Goal: Task Accomplishment & Management: Use online tool/utility

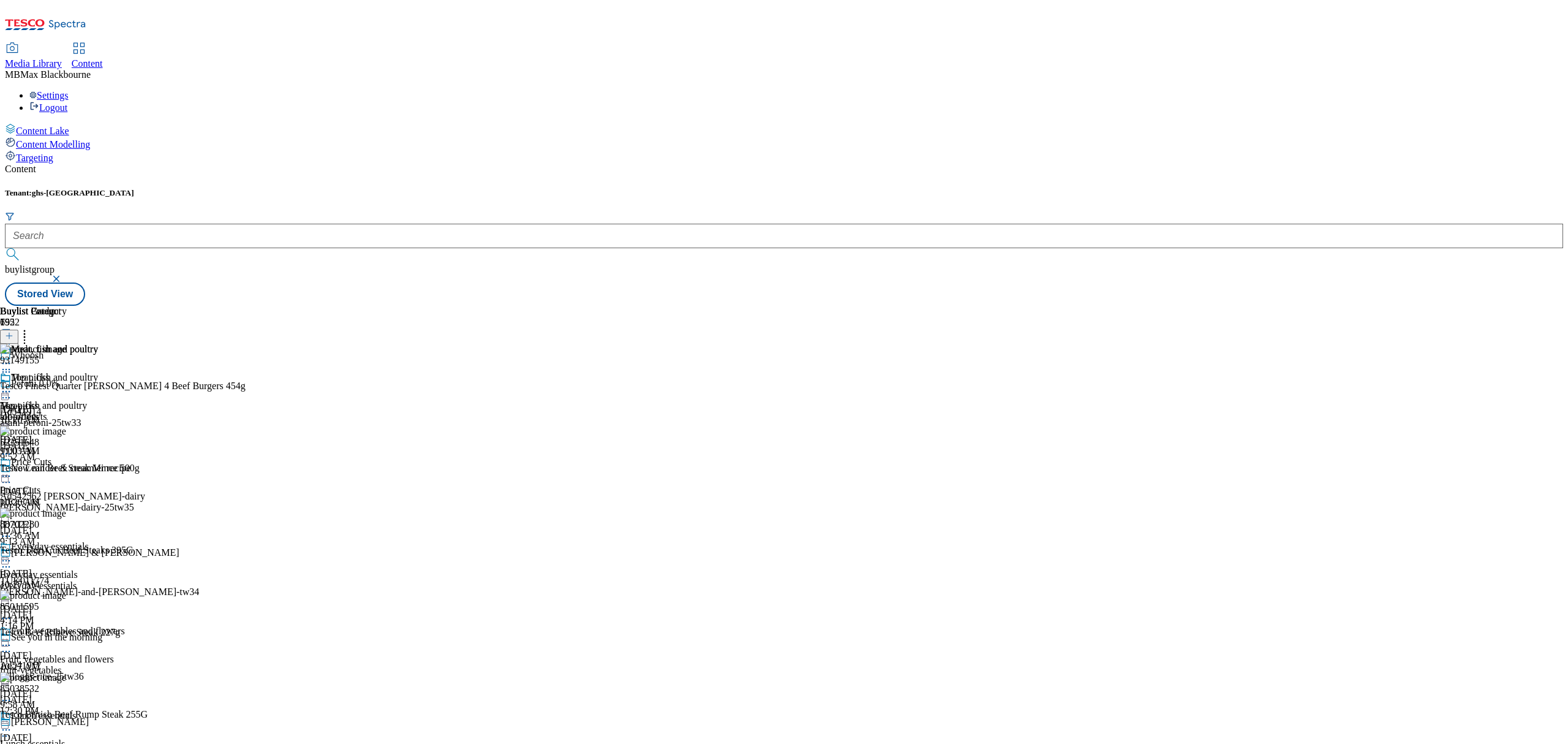
scroll to position [770, 0]
click at [18, 332] on div at bounding box center [9, 336] width 18 height 10
click at [14, 332] on icon at bounding box center [9, 336] width 9 height 9
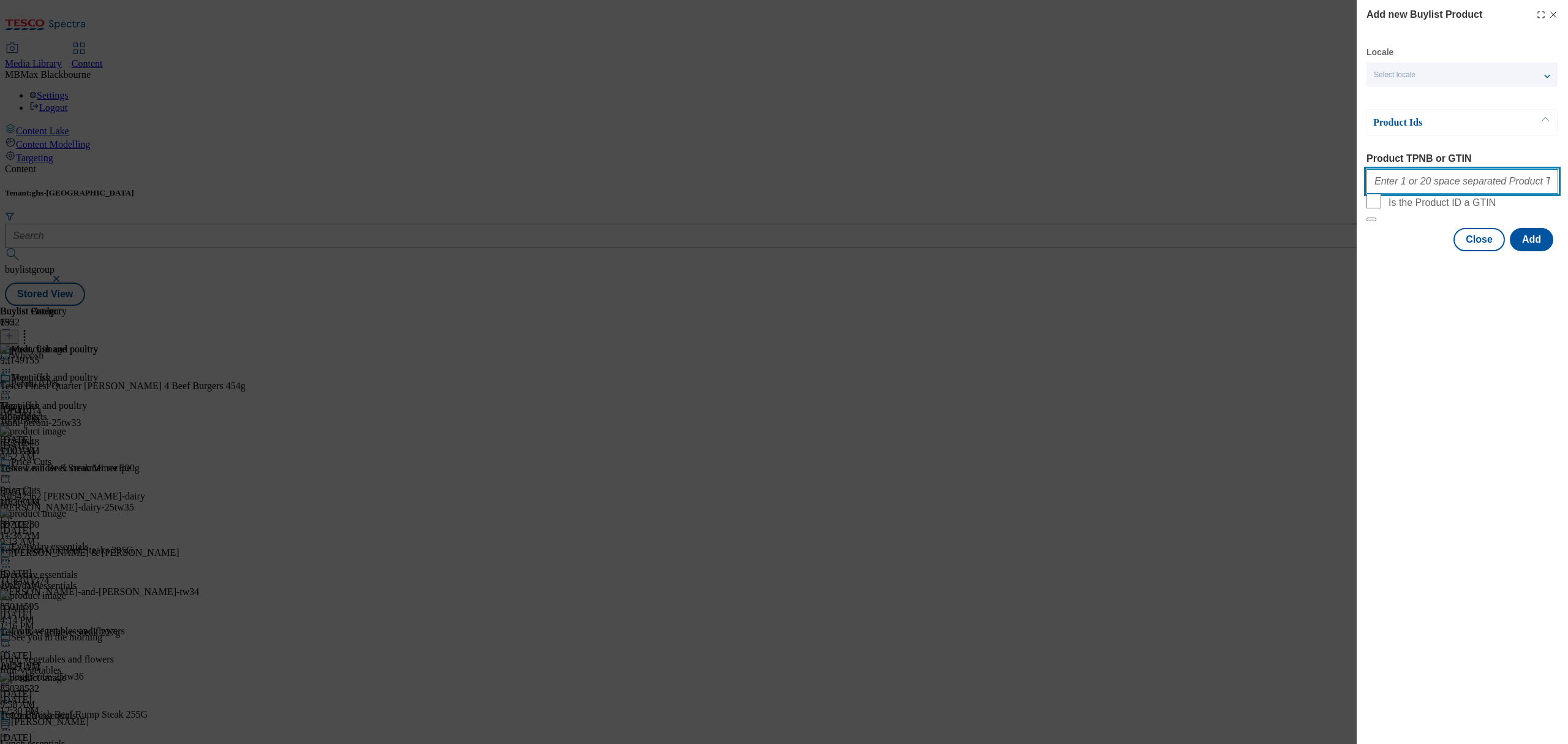
click at [1422, 187] on input "Product TPNB or GTIN" at bounding box center [1461, 181] width 191 height 25
paste input "62684316 96090431"
paste input "93149155"
click at [1526, 251] on button "Add" at bounding box center [1531, 239] width 43 height 23
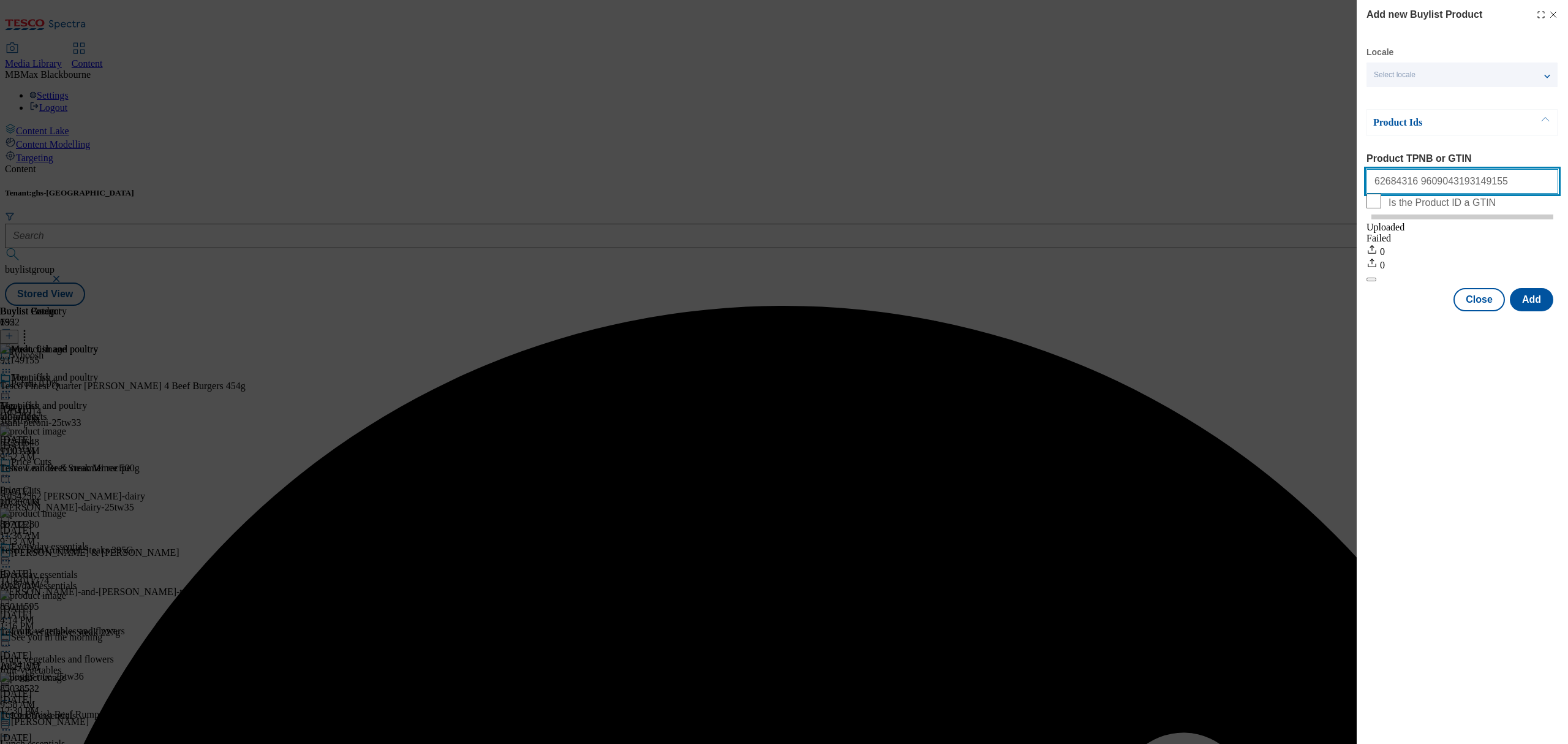
click at [1448, 191] on input "62684316 9609043193149155" at bounding box center [1461, 181] width 191 height 25
click at [1441, 187] on input "62684316 9609043193149155" at bounding box center [1461, 181] width 191 height 25
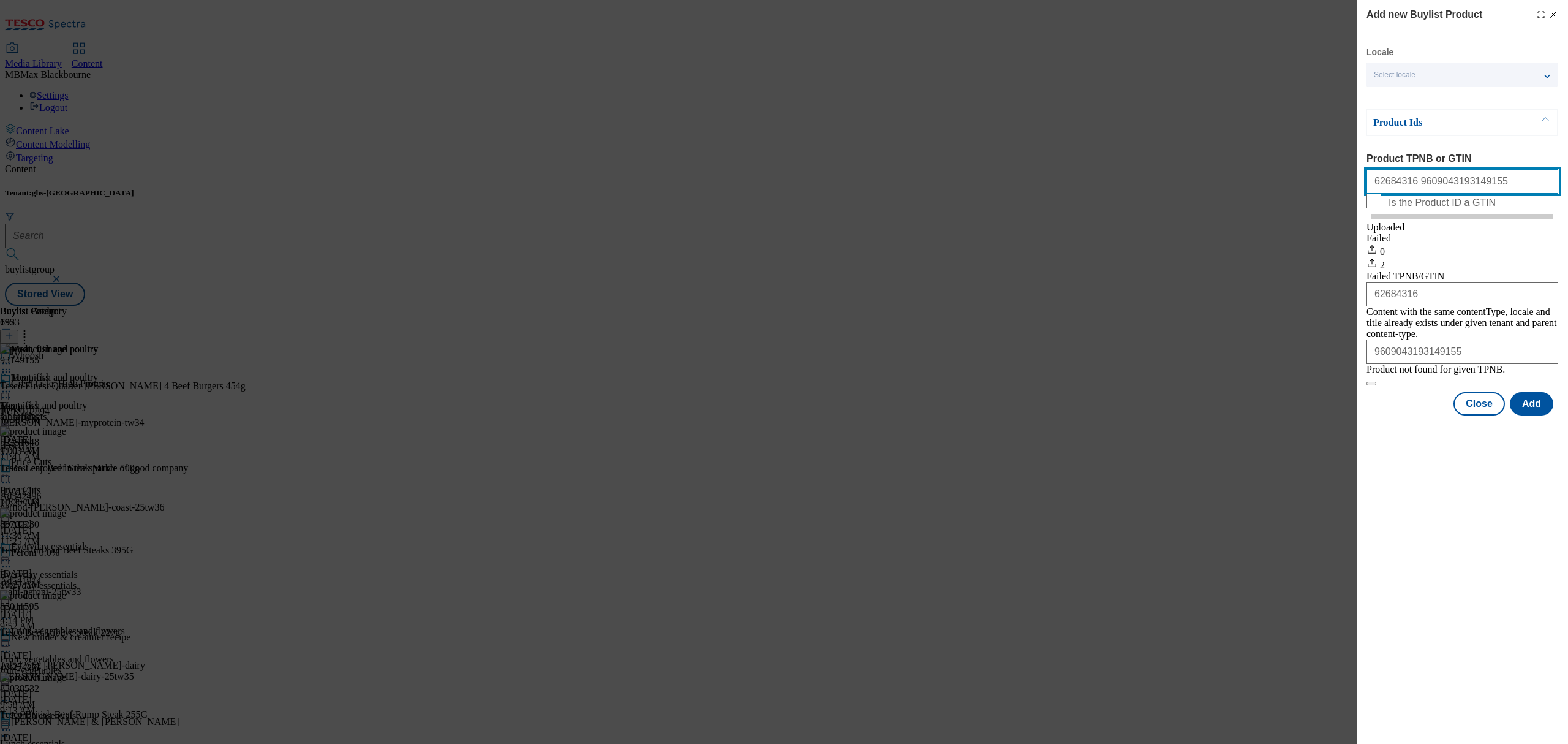
click at [1447, 191] on input "62684316 9609043193149155" at bounding box center [1461, 181] width 191 height 25
click at [1434, 187] on input "62684316 9609043193149155" at bounding box center [1461, 181] width 191 height 25
click at [1437, 189] on input "62684316 9609043193149155" at bounding box center [1461, 181] width 191 height 25
click at [1437, 190] on input "62684316 9609043193149155" at bounding box center [1461, 181] width 191 height 25
click at [1518, 435] on div "Modal" at bounding box center [1462, 426] width 211 height 17
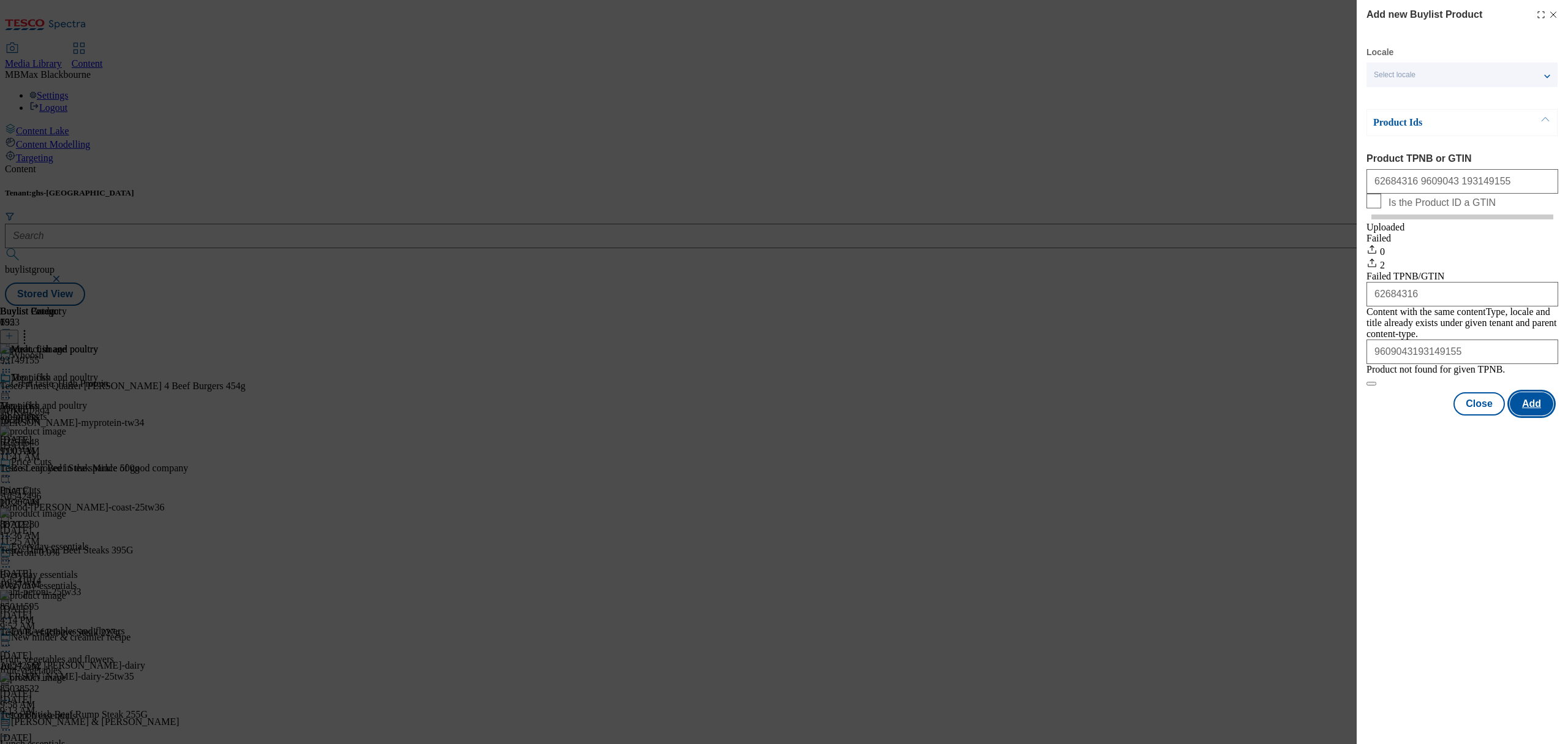
click at [1530, 416] on button "Add" at bounding box center [1531, 404] width 43 height 23
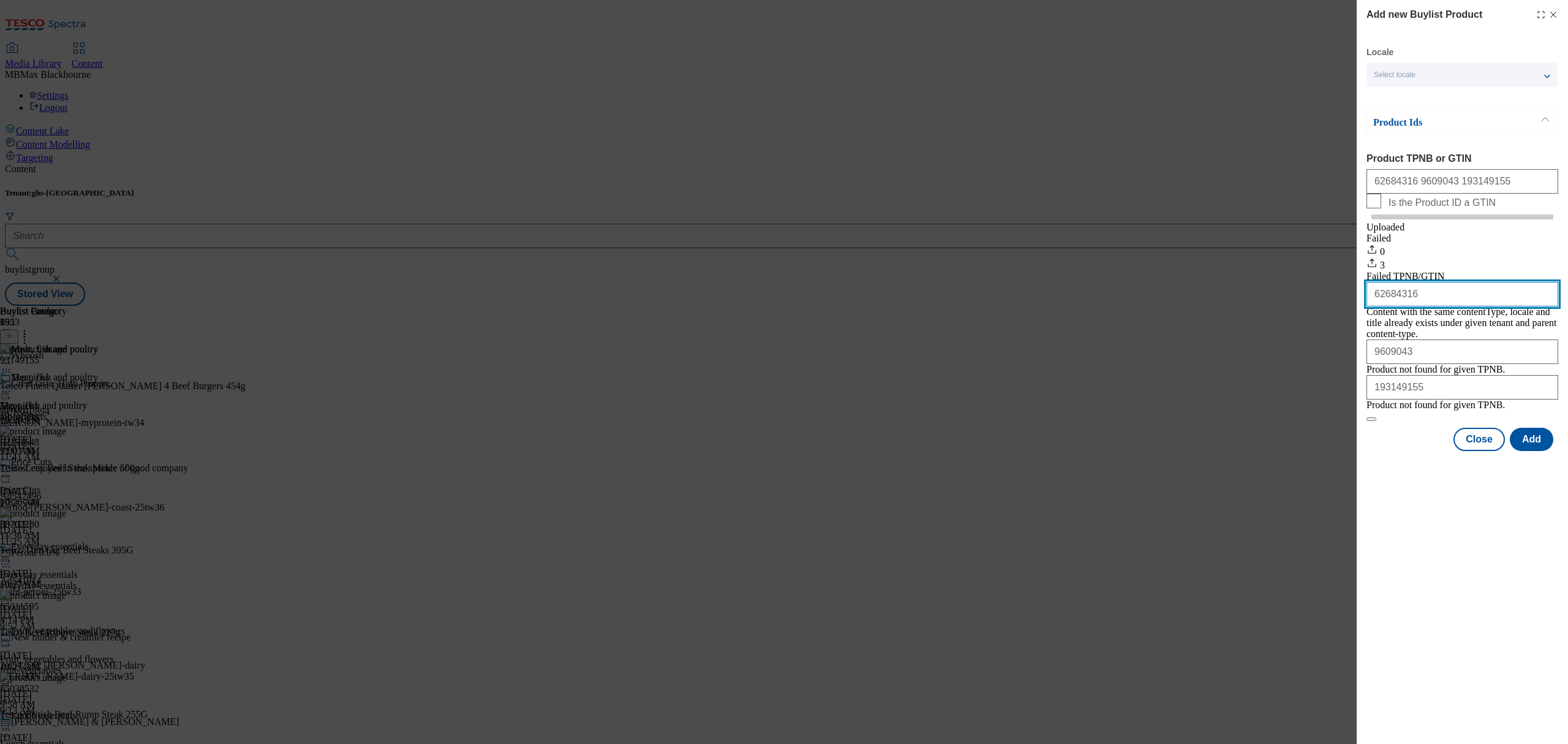
click at [1429, 306] on input "62684316" at bounding box center [1461, 294] width 191 height 25
click at [1409, 171] on div "62684316 9609043 193149155" at bounding box center [1461, 179] width 191 height 30
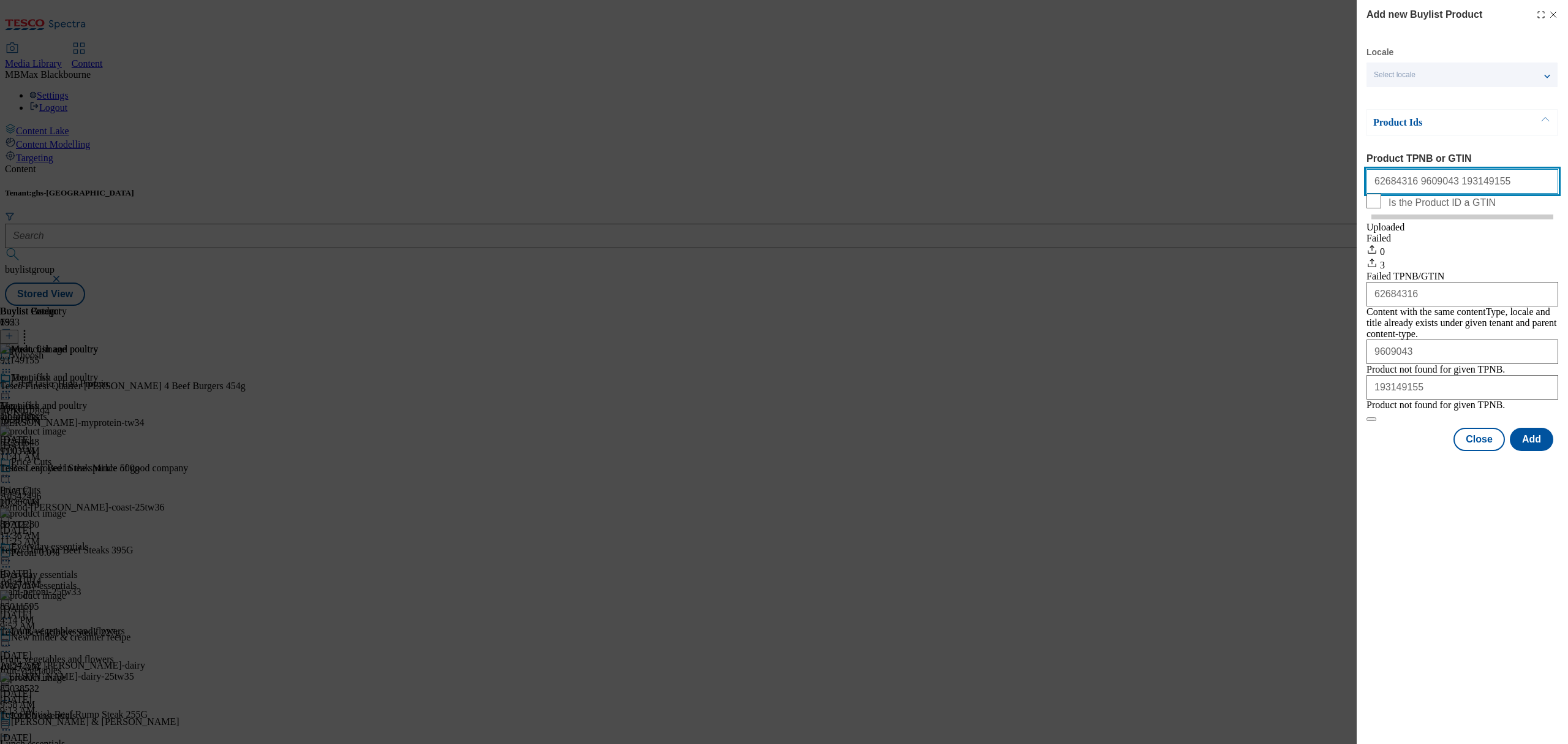
click at [1417, 187] on input "62684316 9609043 193149155" at bounding box center [1461, 181] width 191 height 25
paste input "84619500"
paste input "81720165"
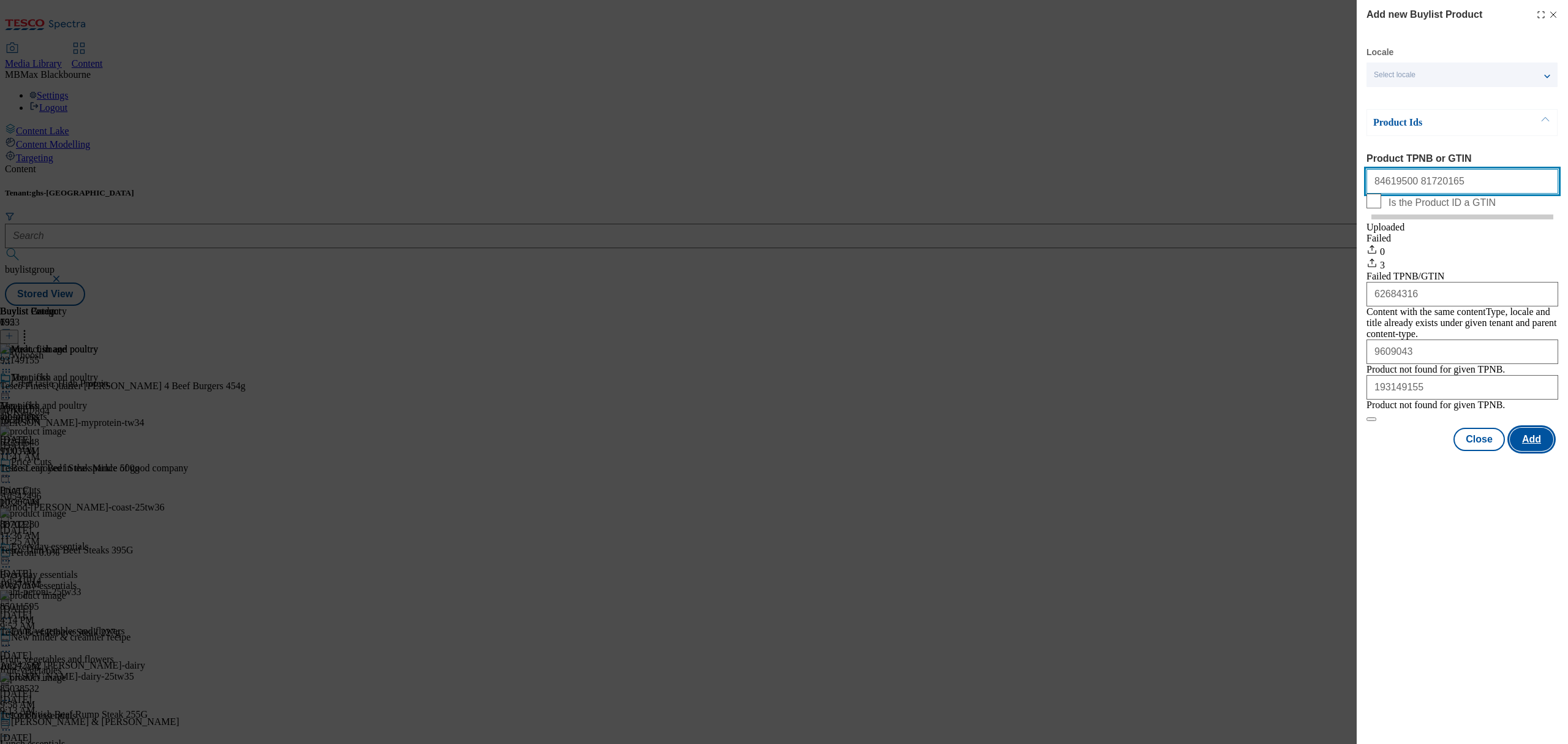
type input "84619500 81720165"
click at [1549, 451] on button "Add" at bounding box center [1531, 439] width 43 height 23
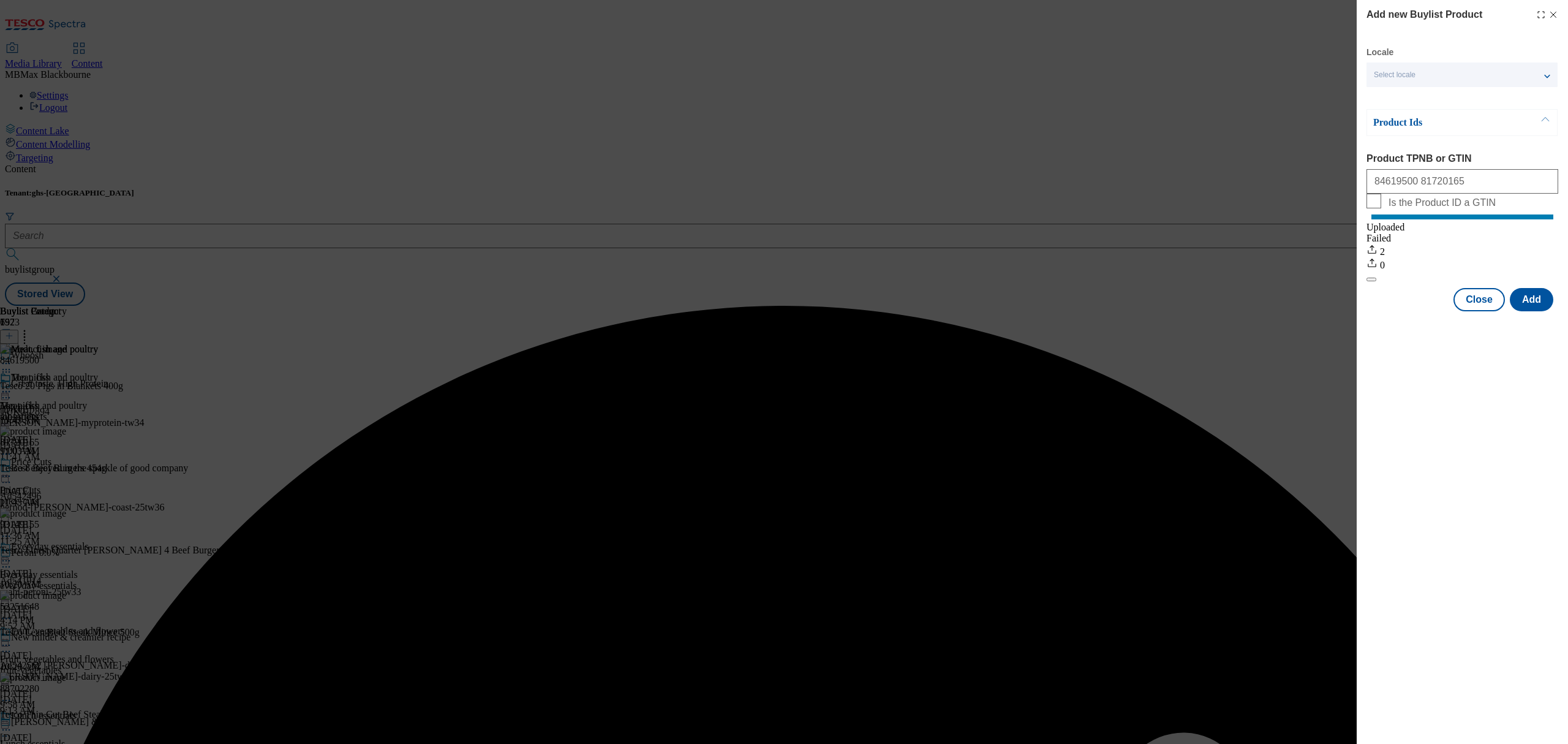
click at [1554, 16] on body "Icons icon_account icon_add icon_backward_link icon_basket icon_benefits icon_c…" at bounding box center [784, 155] width 1558 height 301
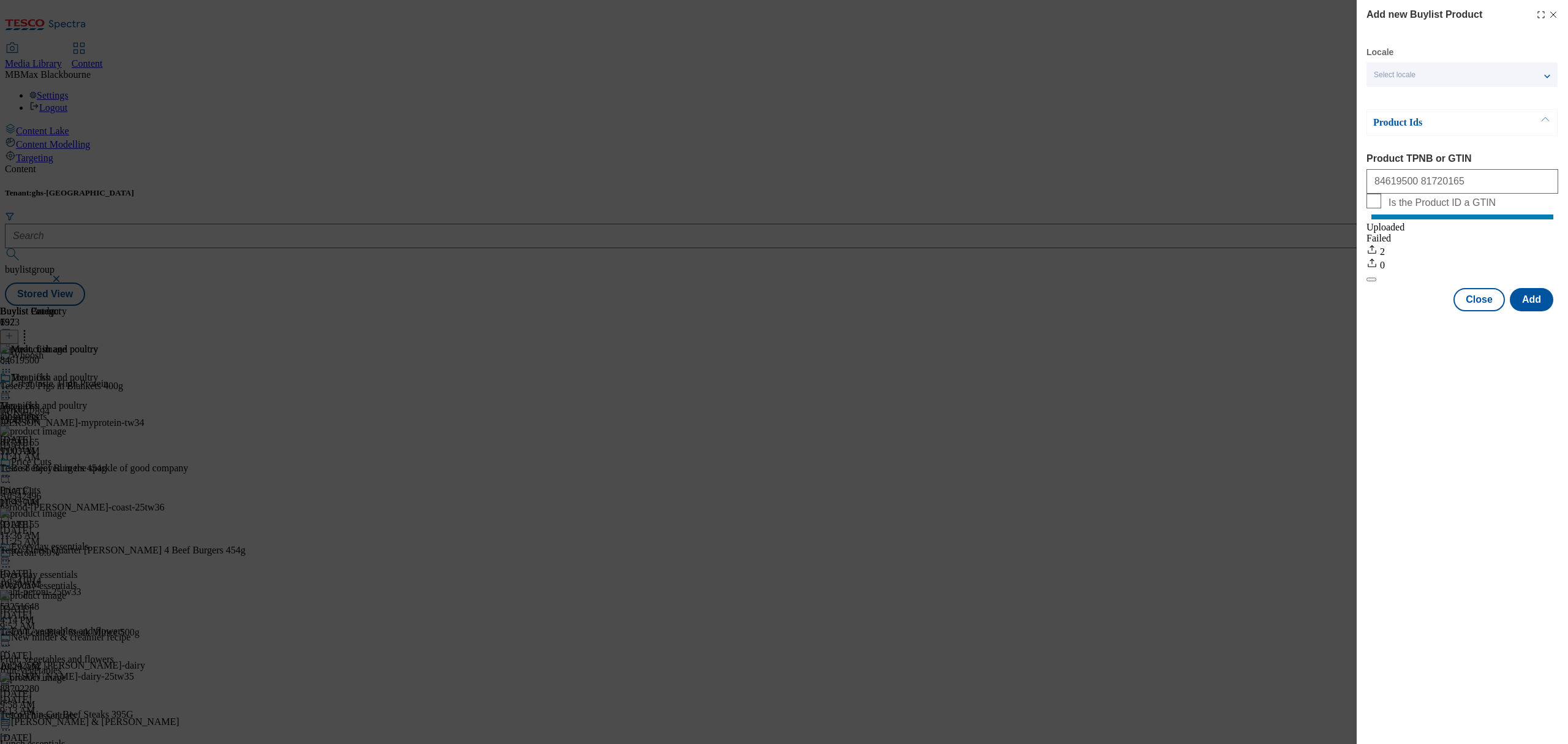
drag, startPoint x: 1106, startPoint y: 290, endPoint x: 1162, endPoint y: 290, distance: 56.0
click at [1111, 290] on div "Add new Buylist Product Locale Select locale English Welsh Product Ids Product …" at bounding box center [784, 372] width 1568 height 744
click at [1484, 312] on button "Close" at bounding box center [1479, 299] width 51 height 23
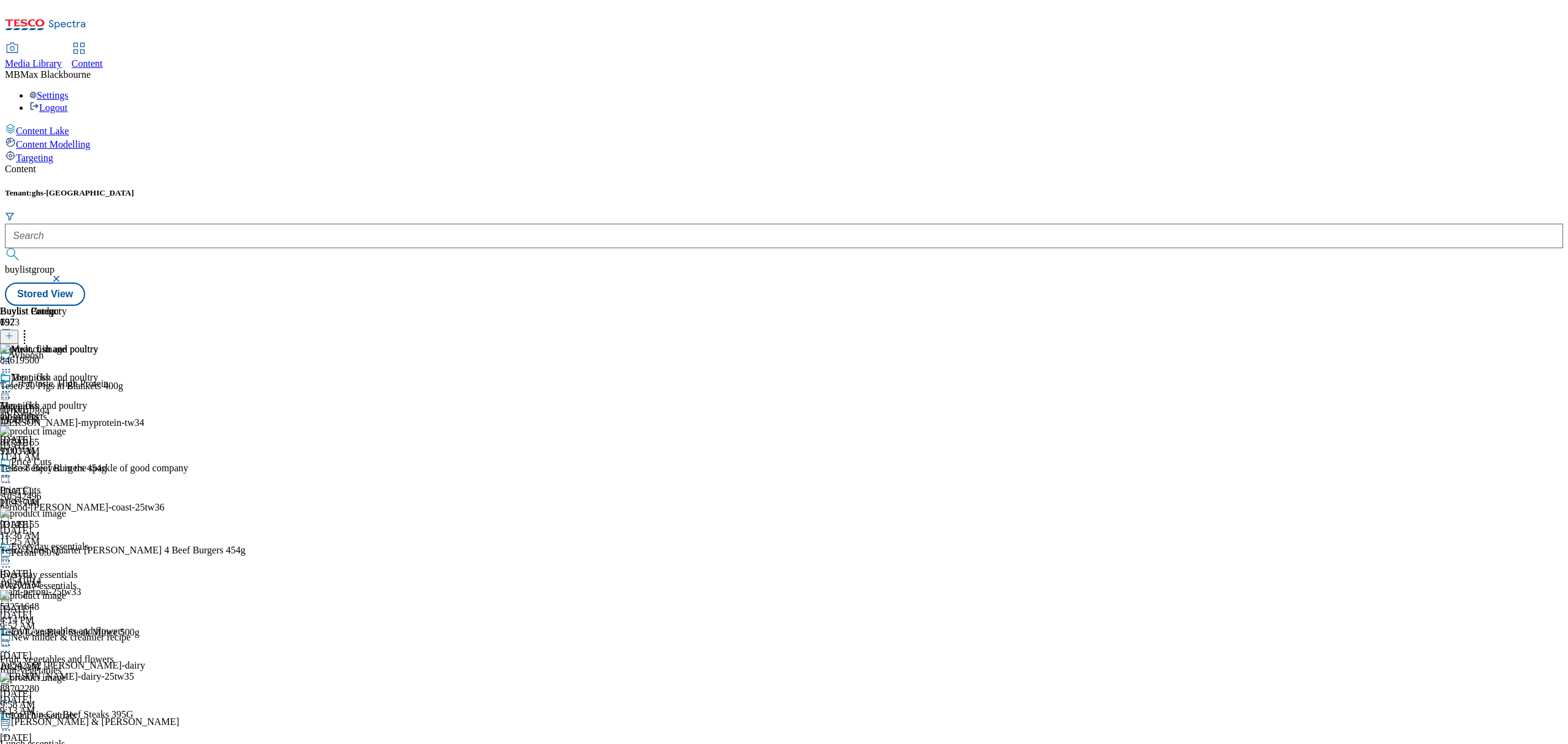
click at [30, 328] on icon at bounding box center [24, 333] width 12 height 12
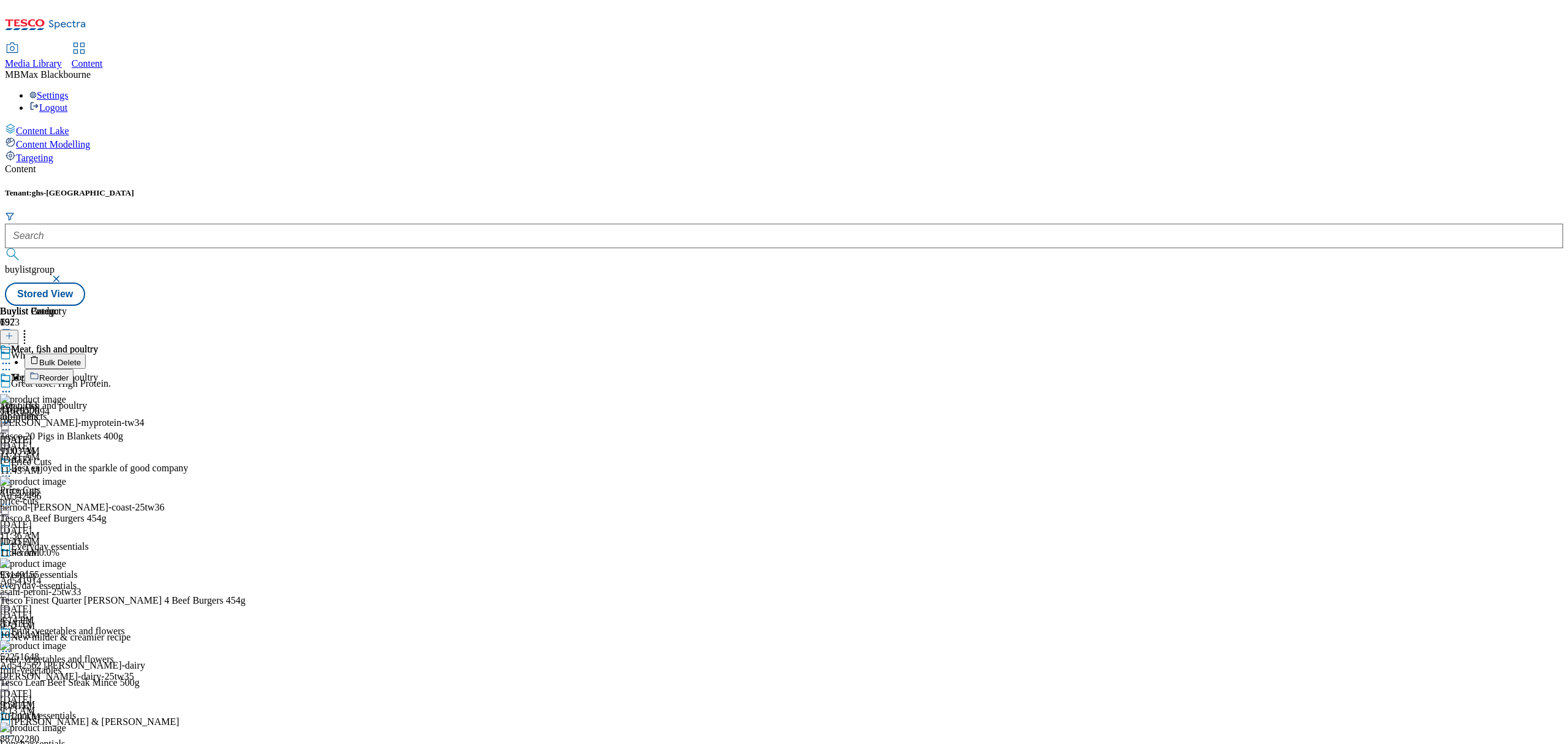
click at [74, 368] on button "Reorder" at bounding box center [49, 376] width 49 height 15
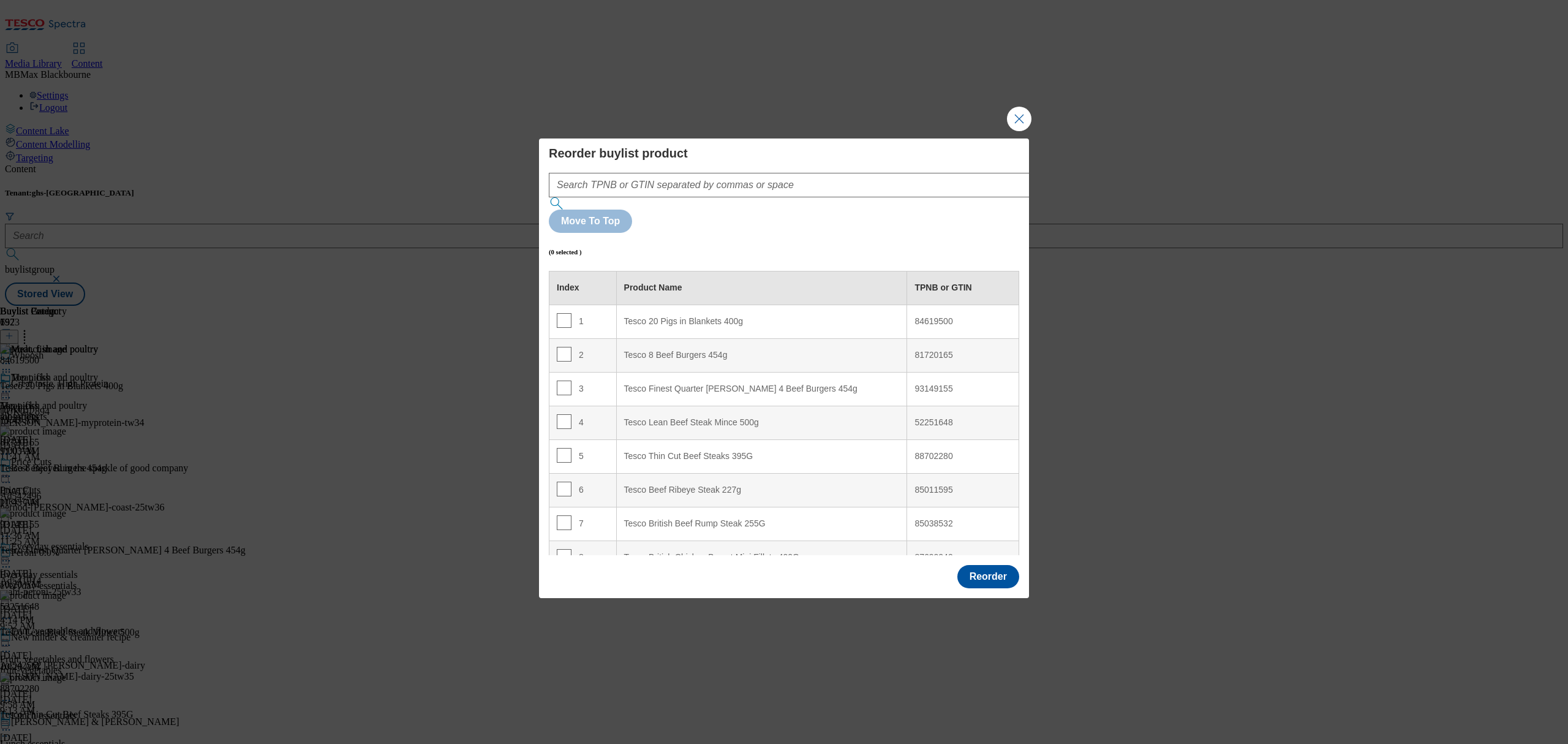
click at [555, 304] on td "1" at bounding box center [583, 321] width 67 height 34
click at [560, 313] on input "Modal" at bounding box center [564, 320] width 14 height 14
checkbox input "true"
click at [634, 507] on 255G "Tesco British Beef Rump Steak 255G" at bounding box center [761, 524] width 291 height 34
click at [569, 515] on div "7" at bounding box center [582, 524] width 52 height 18
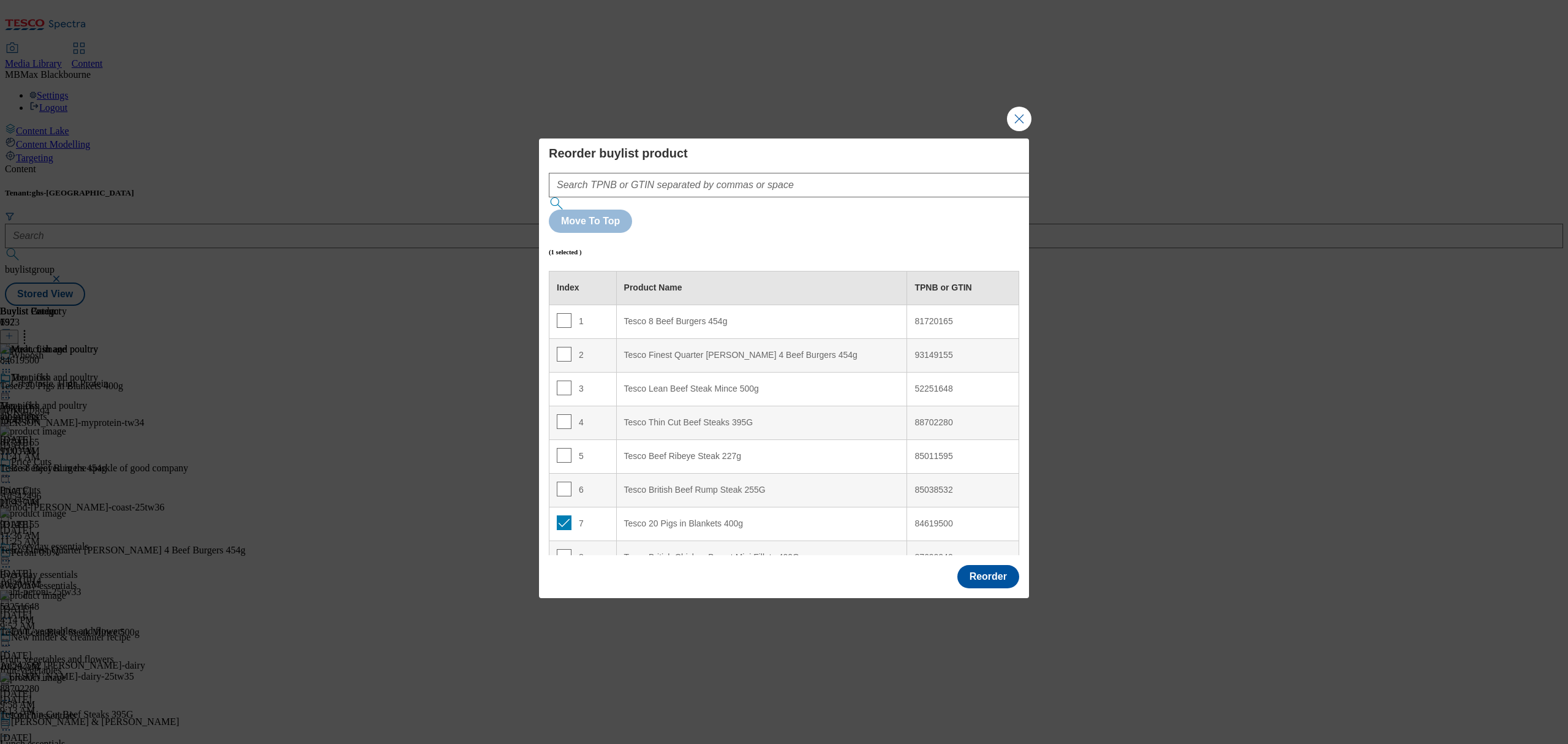
click at [980, 567] on div "Reorder" at bounding box center [784, 577] width 490 height 40
click at [993, 565] on button "Reorder" at bounding box center [987, 576] width 62 height 23
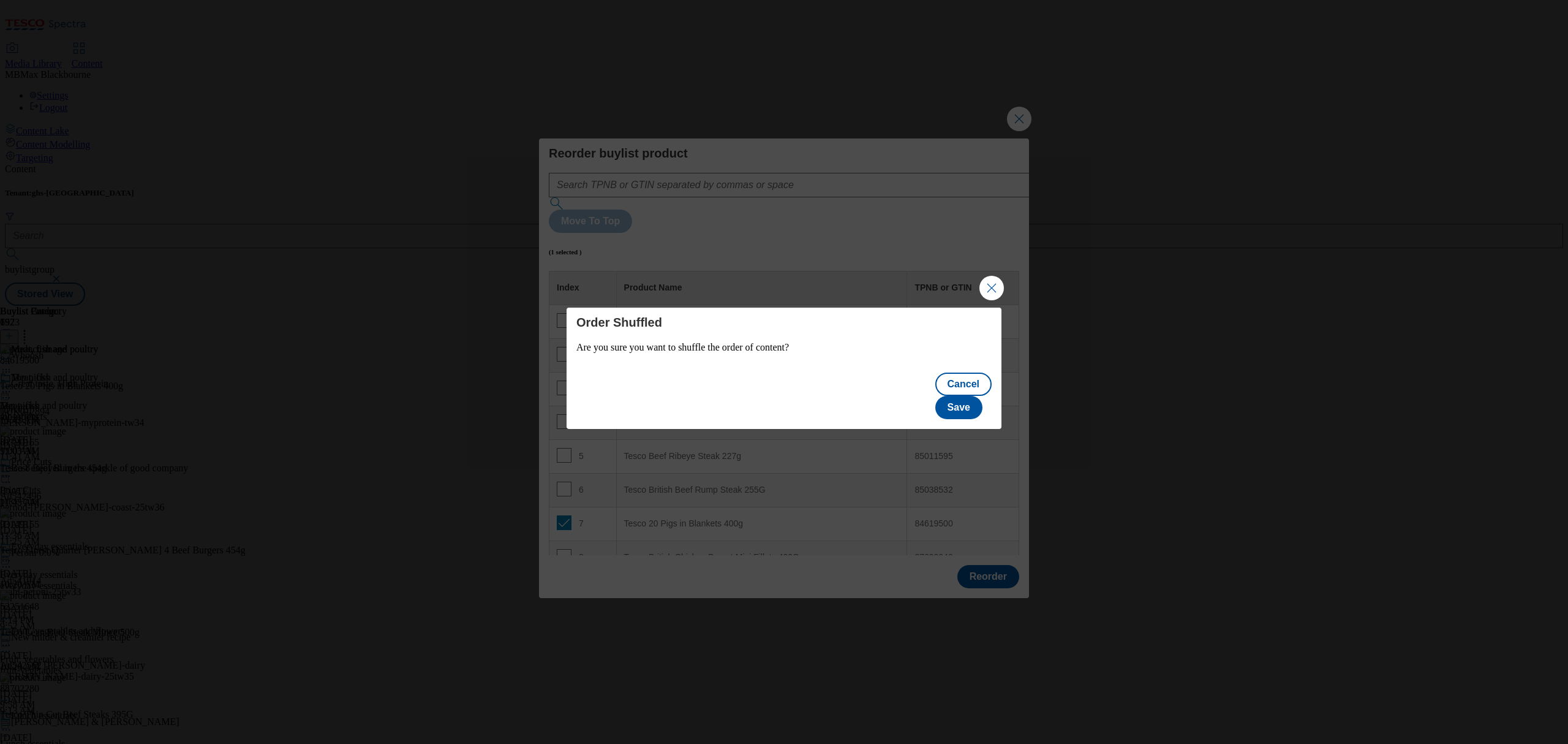
click at [975, 410] on div "Cancel Save" at bounding box center [784, 397] width 435 height 64
click at [978, 400] on button "Save" at bounding box center [959, 407] width 47 height 23
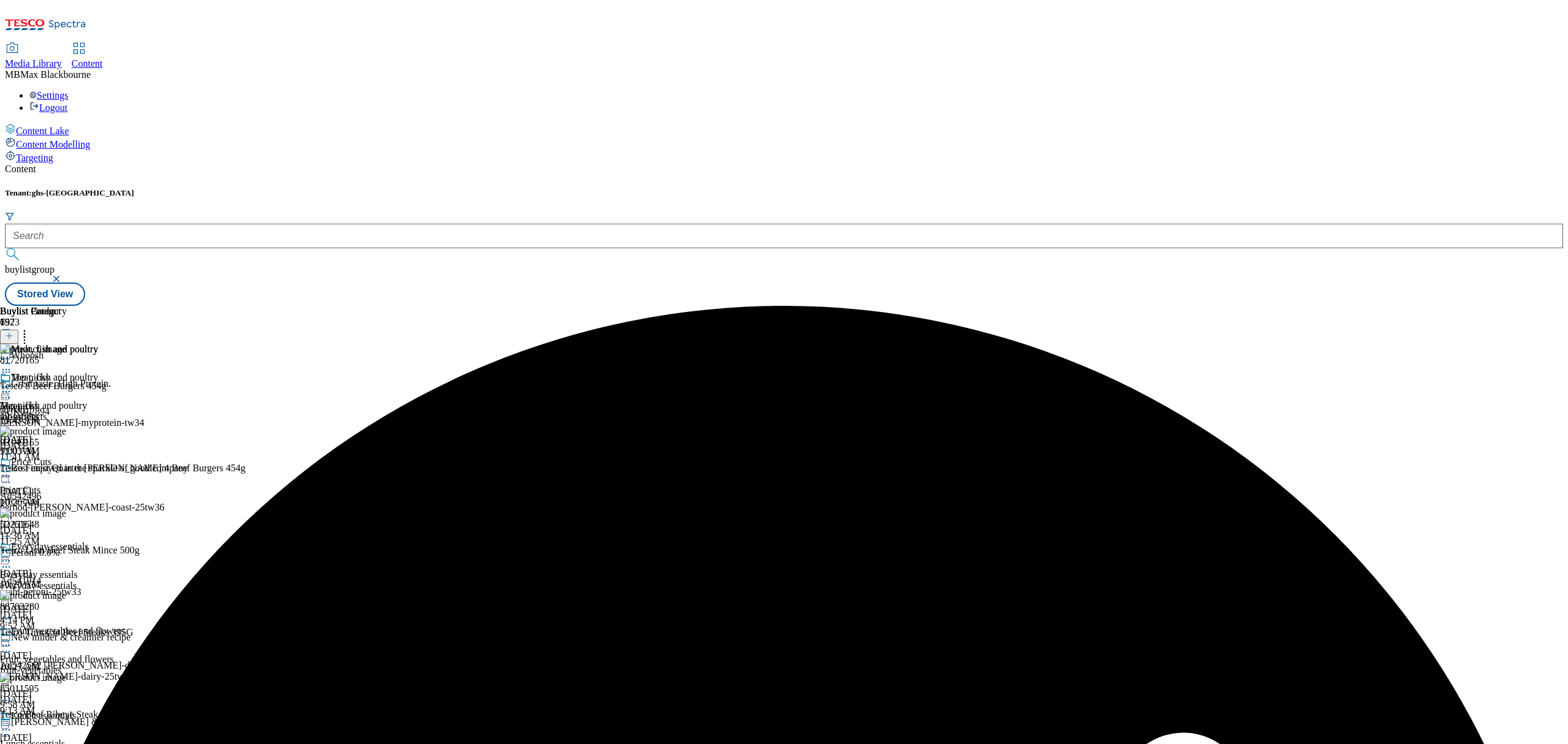
click at [12, 385] on icon at bounding box center [6, 391] width 12 height 12
click at [669, 306] on div "Content Tenant: ghs-uk buylistgroup Stored View Buylist Group 6523 Whoosh Great…" at bounding box center [784, 234] width 1558 height 142
